Goal: Check status

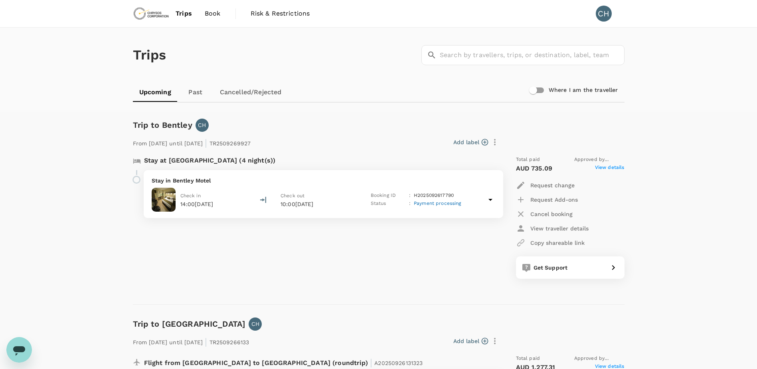
click at [493, 199] on icon at bounding box center [490, 200] width 10 height 10
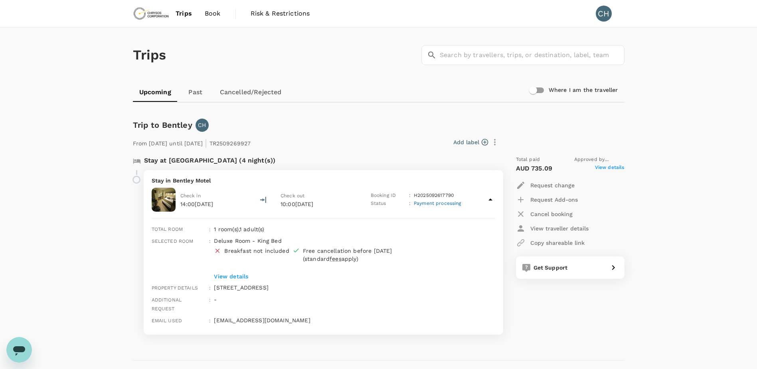
click at [493, 199] on icon at bounding box center [490, 200] width 10 height 10
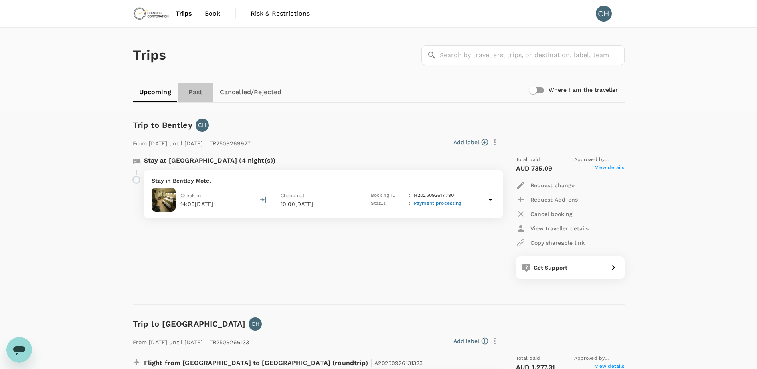
click at [208, 91] on link "Past" at bounding box center [195, 92] width 36 height 19
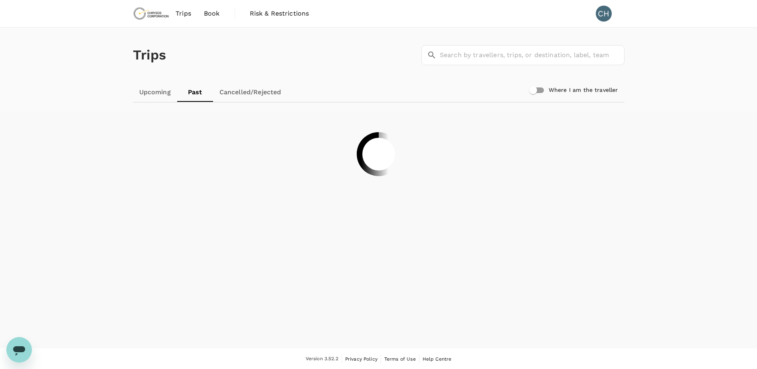
click at [241, 92] on link "Cancelled/Rejected" at bounding box center [250, 92] width 75 height 19
click at [152, 93] on link "Upcoming" at bounding box center [155, 92] width 44 height 19
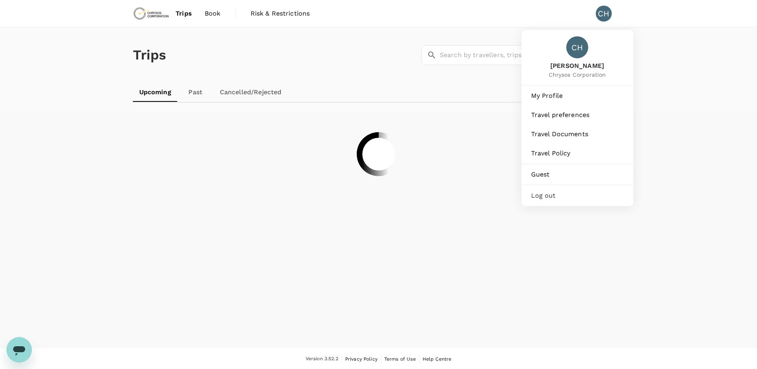
click at [599, 11] on div "CH" at bounding box center [603, 14] width 16 height 16
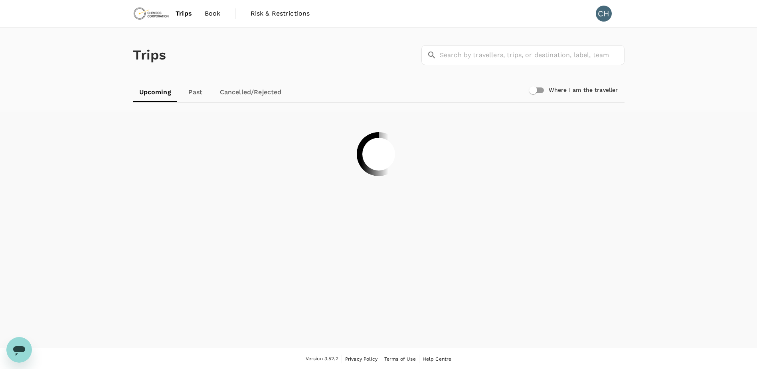
click at [605, 19] on div "CH" at bounding box center [603, 14] width 16 height 16
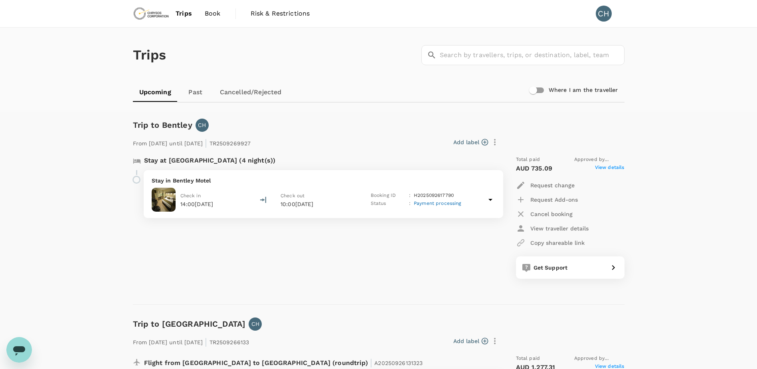
click at [195, 203] on p "14:00[DATE]" at bounding box center [196, 204] width 33 height 8
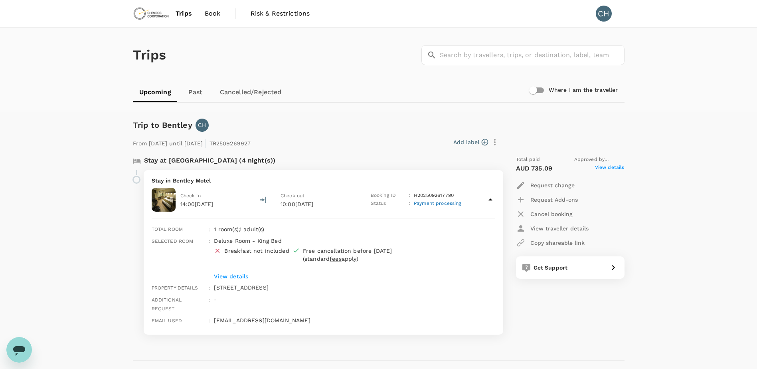
scroll to position [40, 0]
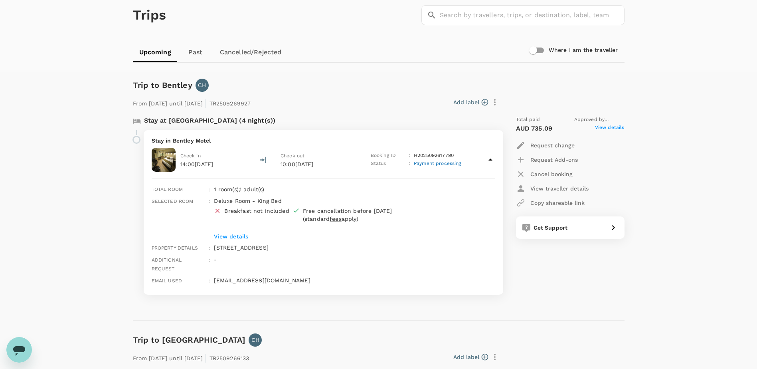
click at [224, 237] on p "View details" at bounding box center [342, 236] width 257 height 8
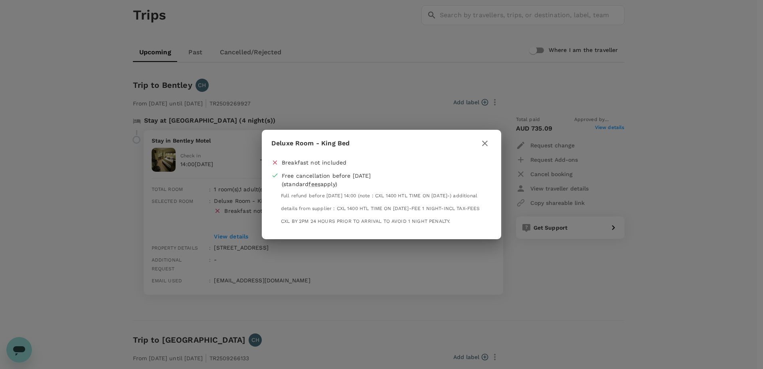
click at [483, 138] on icon "button" at bounding box center [485, 143] width 10 height 10
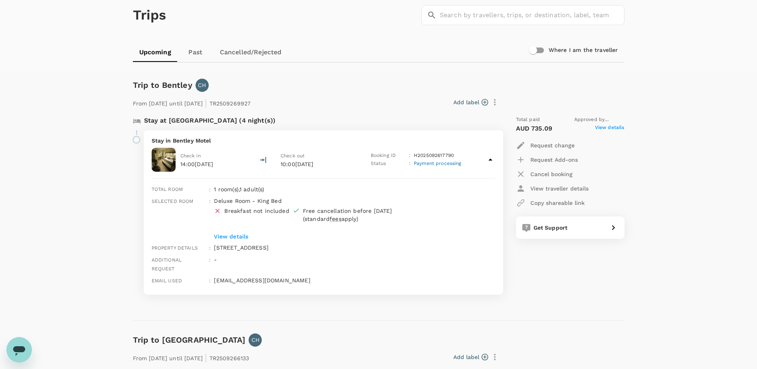
click at [603, 125] on span "View details" at bounding box center [610, 129] width 30 height 10
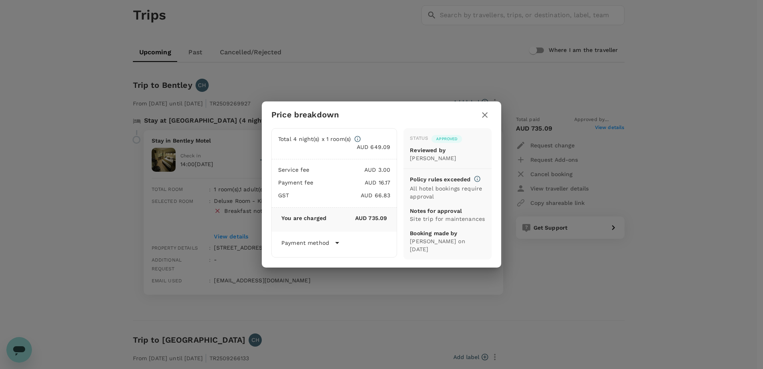
click at [485, 115] on icon "button" at bounding box center [485, 115] width 10 height 10
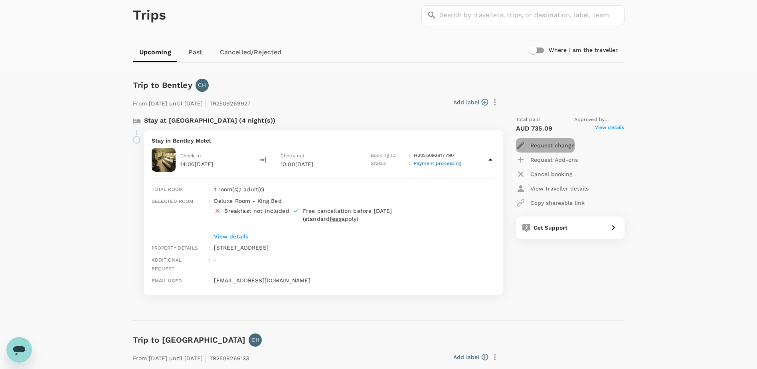
click at [563, 148] on p "Request change" at bounding box center [552, 145] width 44 height 8
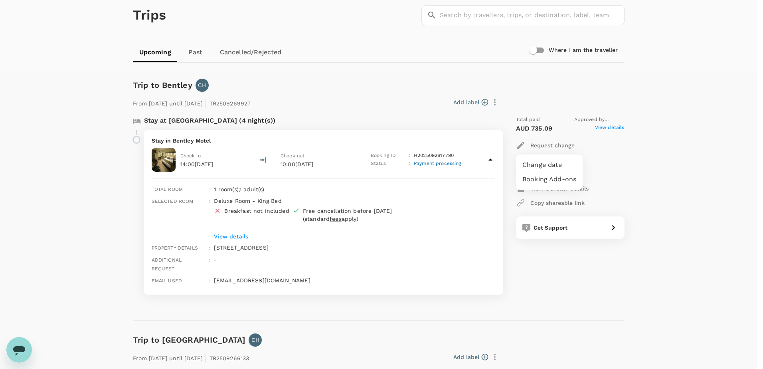
click at [727, 174] on div at bounding box center [381, 184] width 763 height 369
